Goal: Entertainment & Leisure: Consume media (video, audio)

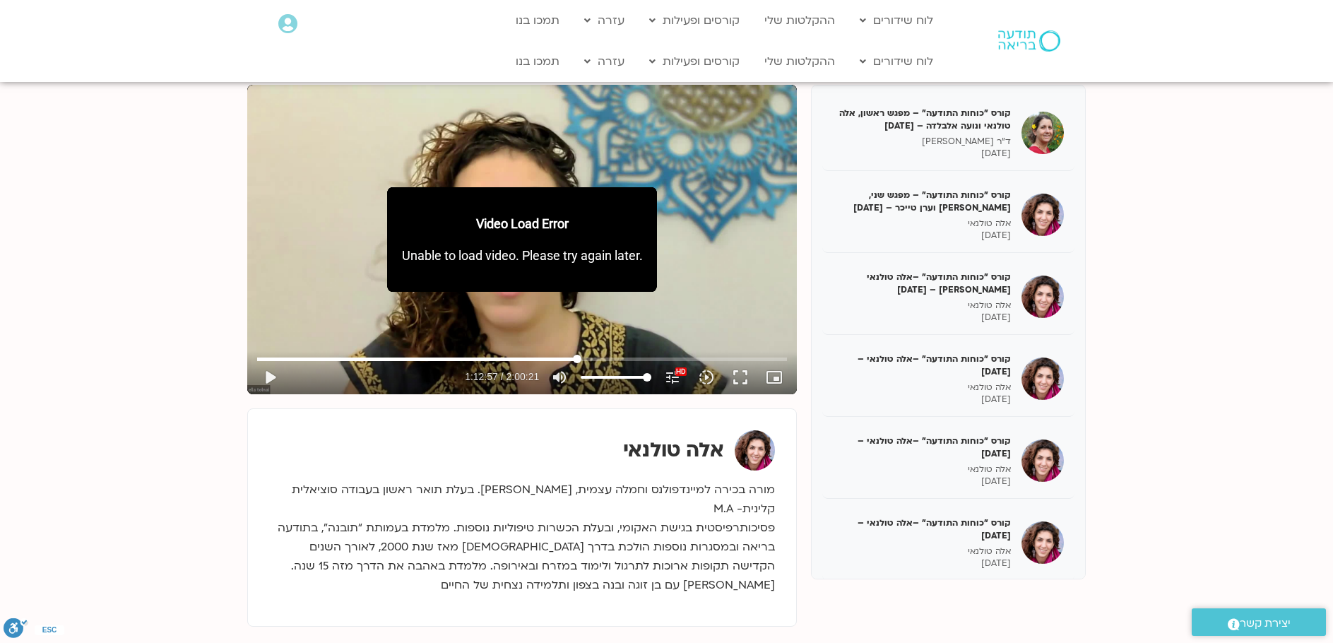
scroll to position [245, 0]
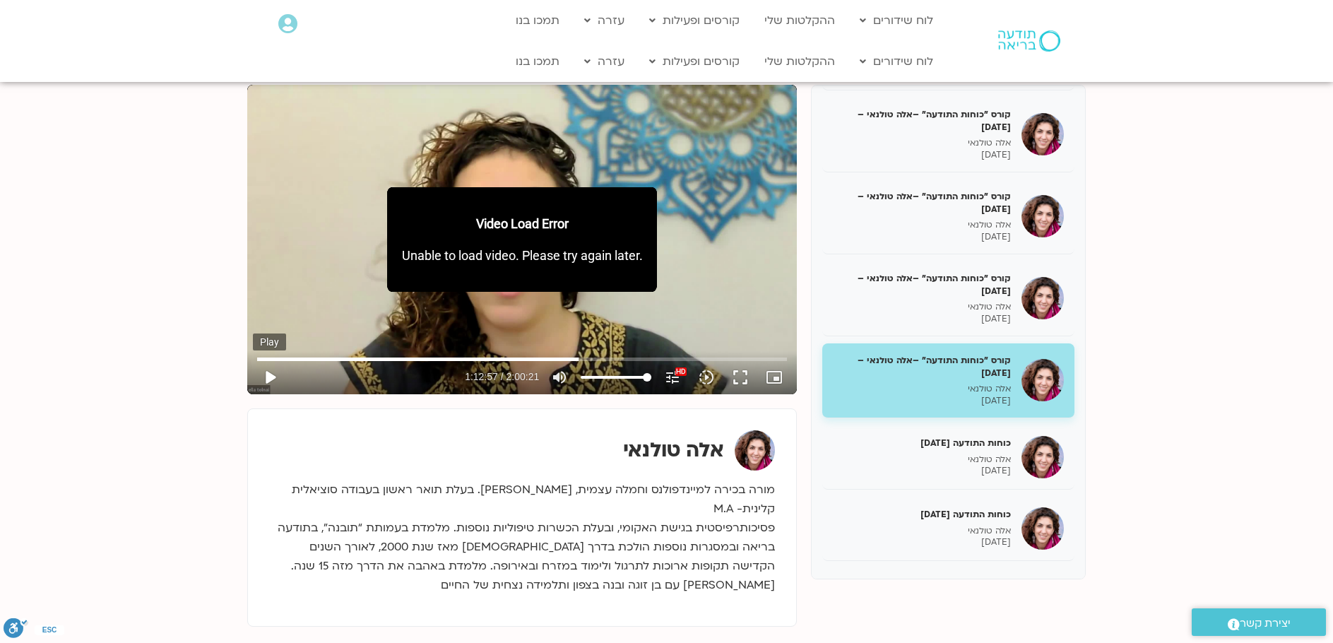
click at [265, 371] on button "play_arrow" at bounding box center [270, 377] width 34 height 34
click at [741, 379] on button "fullscreen" at bounding box center [741, 377] width 34 height 34
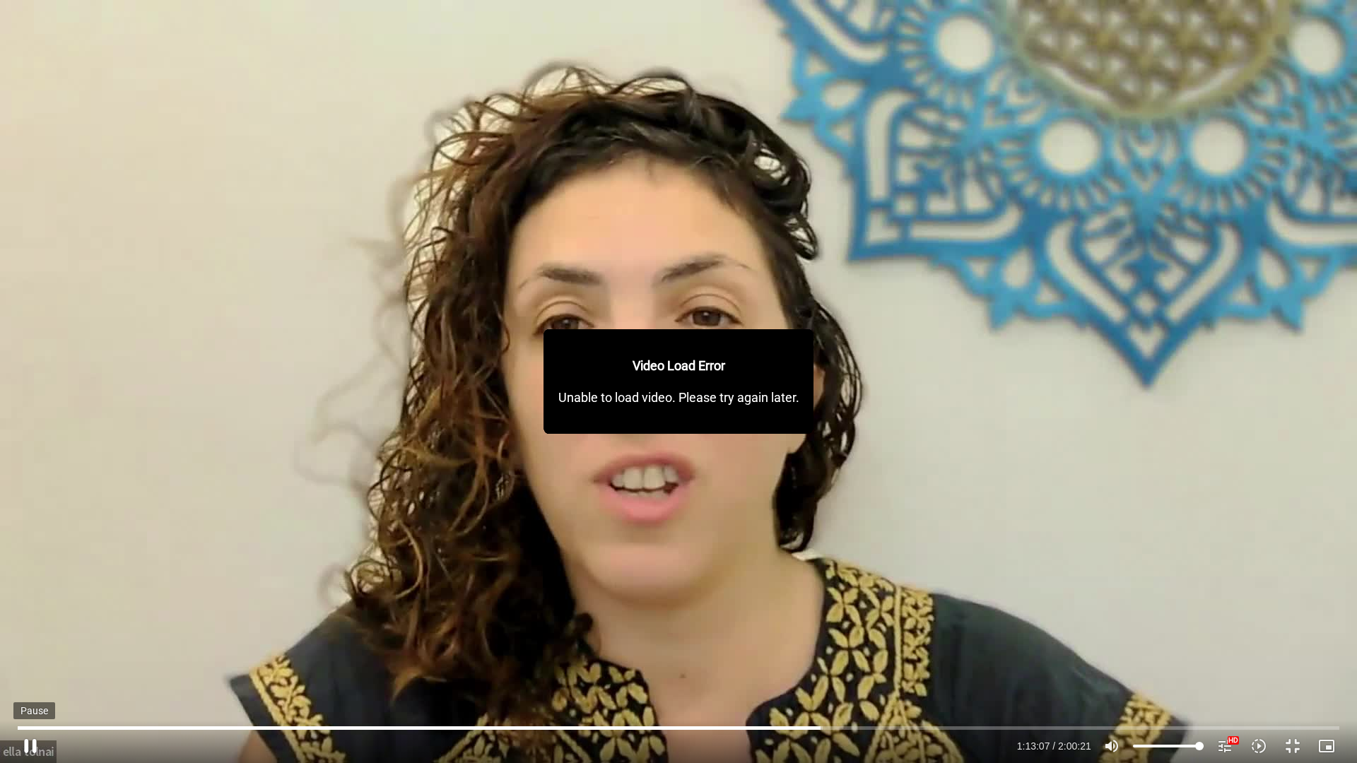
click at [38, 642] on button "pause" at bounding box center [30, 746] width 34 height 34
click at [25, 642] on button "play_arrow" at bounding box center [30, 746] width 34 height 34
click at [953, 642] on input "Seek" at bounding box center [678, 728] width 1321 height 8
click at [970, 642] on input "Seek" at bounding box center [678, 728] width 1321 height 8
click at [977, 642] on input "Seek" at bounding box center [678, 728] width 1321 height 8
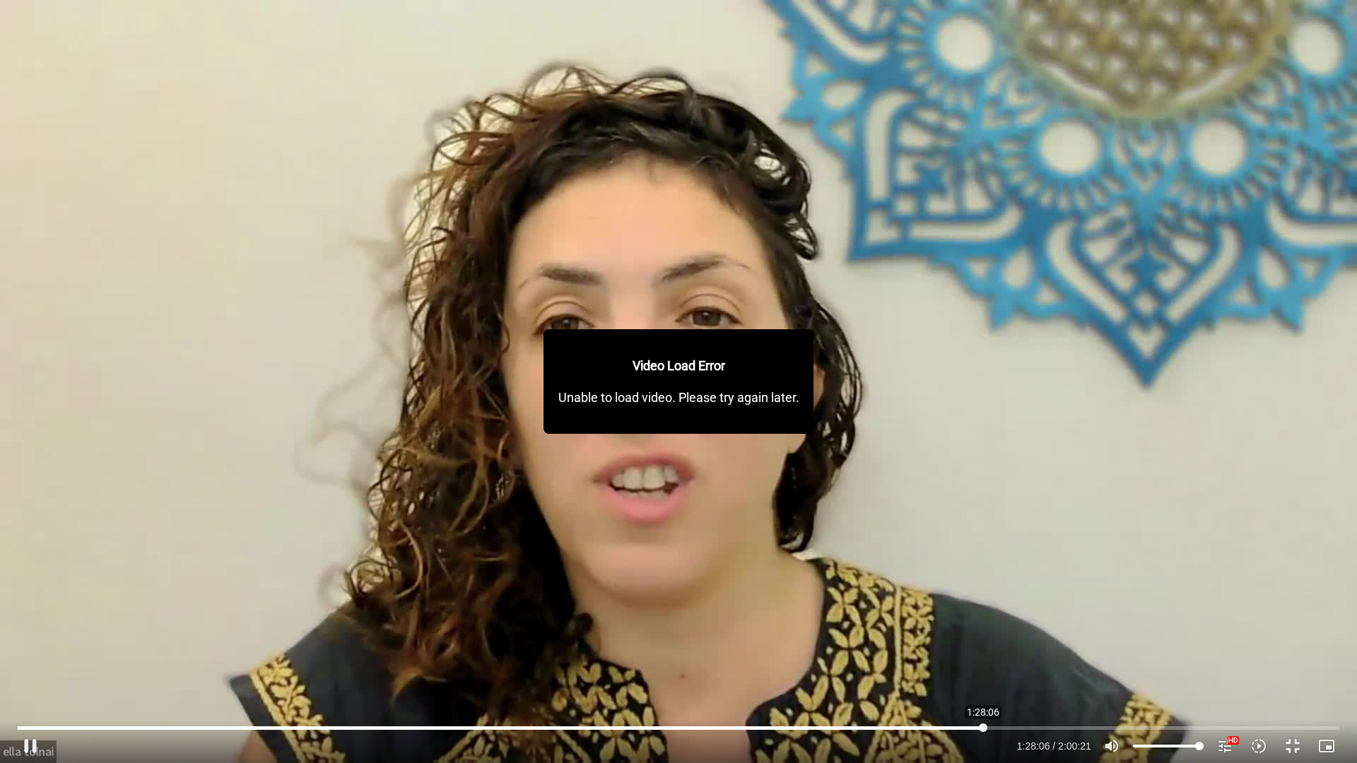
click at [983, 642] on input "Seek" at bounding box center [678, 728] width 1321 height 8
click at [1091, 642] on input "Seek" at bounding box center [678, 728] width 1321 height 8
click at [1105, 642] on input "Seek" at bounding box center [678, 728] width 1321 height 8
click at [28, 642] on button "pause" at bounding box center [30, 746] width 34 height 34
click at [25, 642] on button "play_arrow" at bounding box center [30, 746] width 34 height 34
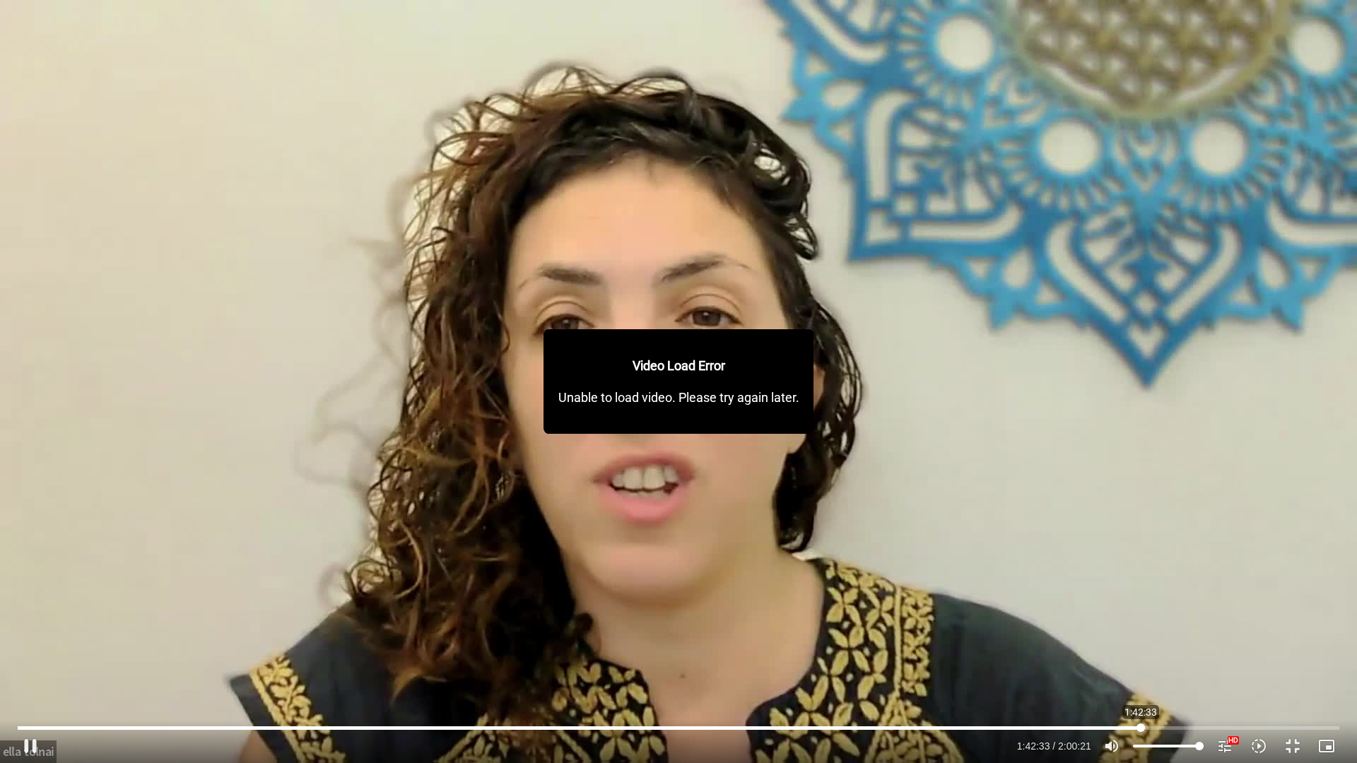
click at [1141, 642] on input "Seek" at bounding box center [678, 728] width 1321 height 8
click at [1147, 642] on input "Seek" at bounding box center [678, 728] width 1321 height 8
click at [1168, 642] on input "Seek" at bounding box center [678, 728] width 1321 height 8
click at [1175, 642] on input "Seek" at bounding box center [678, 728] width 1321 height 8
click at [1182, 642] on input "Seek" at bounding box center [678, 728] width 1321 height 8
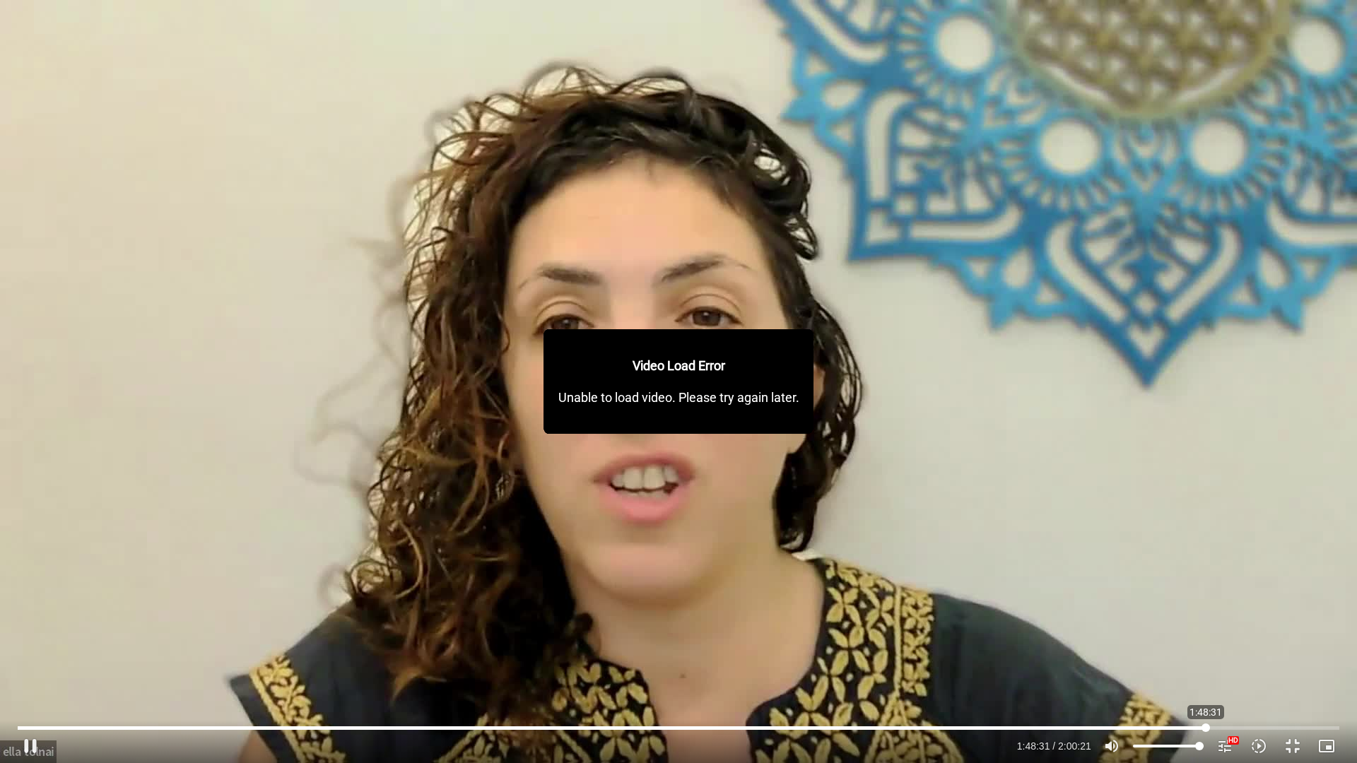
click at [1206, 642] on input "Seek" at bounding box center [678, 728] width 1321 height 8
click at [1217, 642] on input "Seek" at bounding box center [678, 728] width 1321 height 8
click at [1223, 642] on input "Seek" at bounding box center [678, 728] width 1321 height 8
click at [1244, 642] on input "Seek" at bounding box center [678, 728] width 1321 height 8
click at [1263, 642] on input "Seek" at bounding box center [678, 728] width 1321 height 8
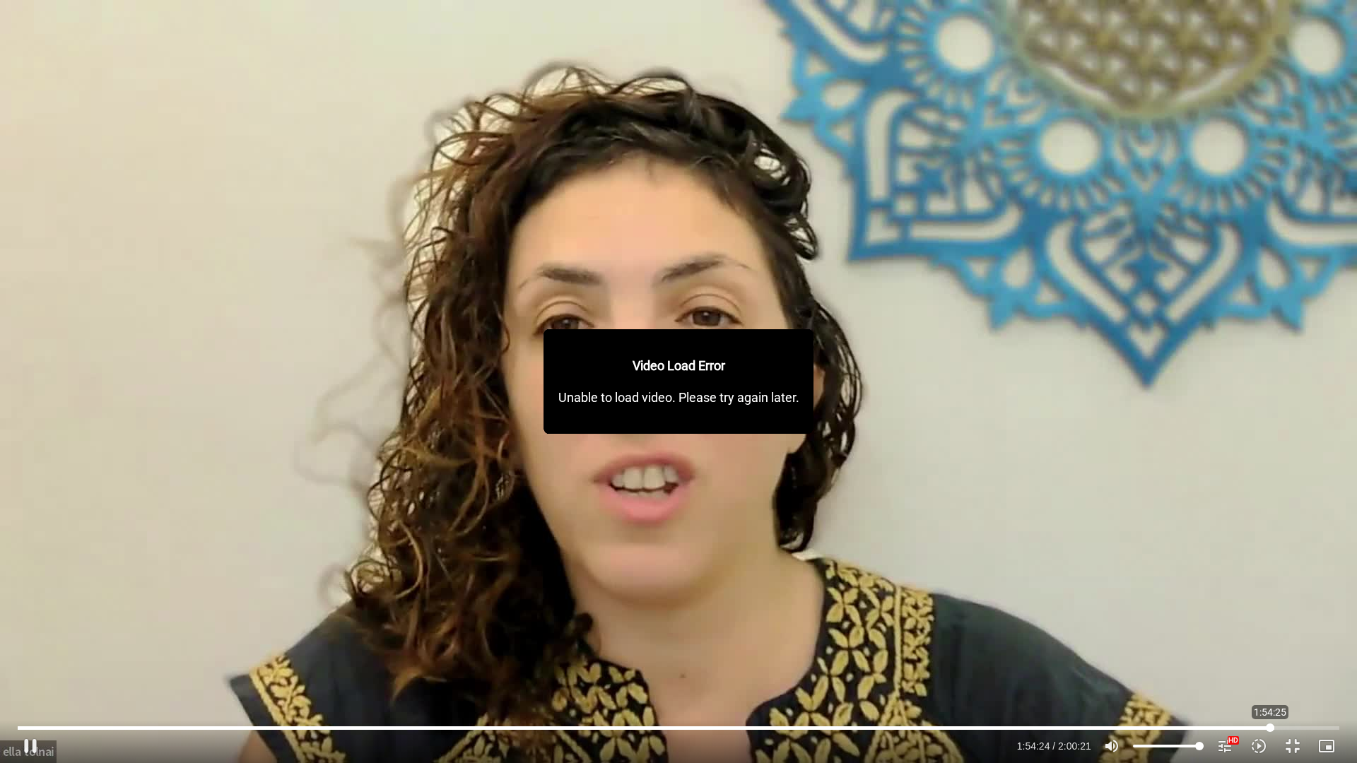
click at [1270, 642] on input "Seek" at bounding box center [678, 728] width 1321 height 8
click at [1275, 642] on input "Seek" at bounding box center [678, 728] width 1321 height 8
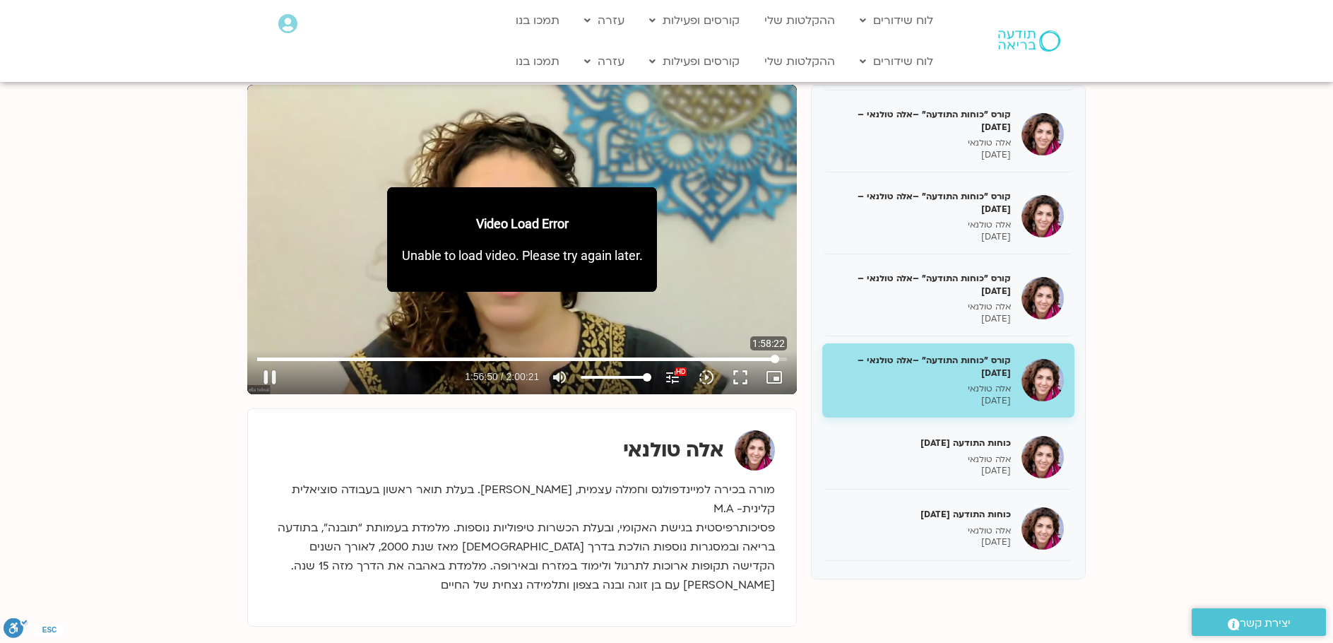
click at [775, 360] on input "Seek" at bounding box center [522, 359] width 530 height 8
click at [742, 370] on button "fullscreen" at bounding box center [741, 377] width 34 height 34
type input "7221.76"
